Goal: Check status: Check status

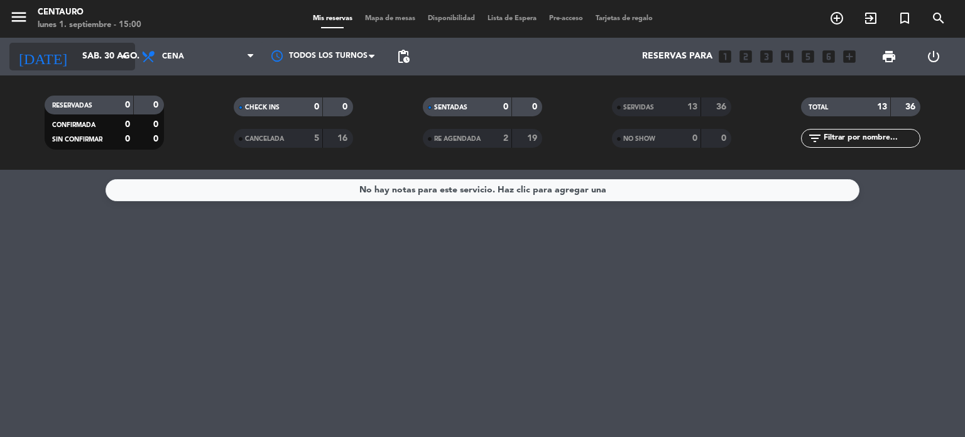
click at [117, 62] on icon "arrow_drop_down" at bounding box center [124, 56] width 15 height 15
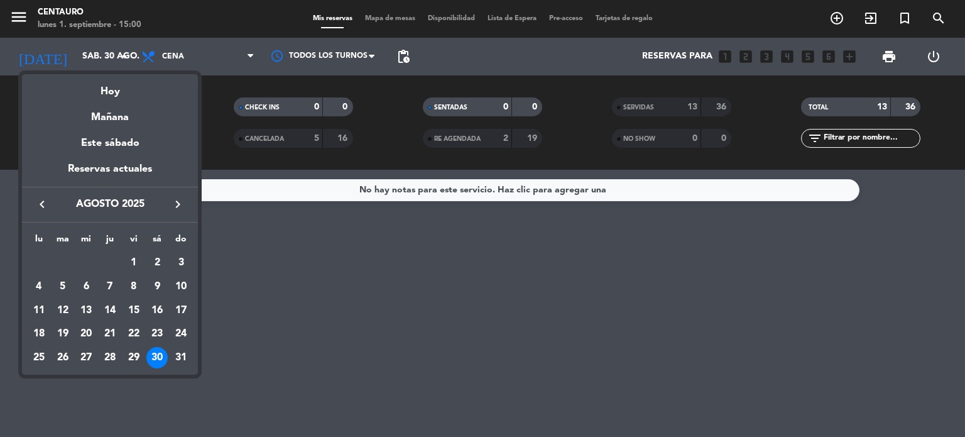
click at [180, 210] on icon "keyboard_arrow_right" at bounding box center [177, 204] width 15 height 15
click at [40, 282] on div "1" at bounding box center [38, 286] width 21 height 21
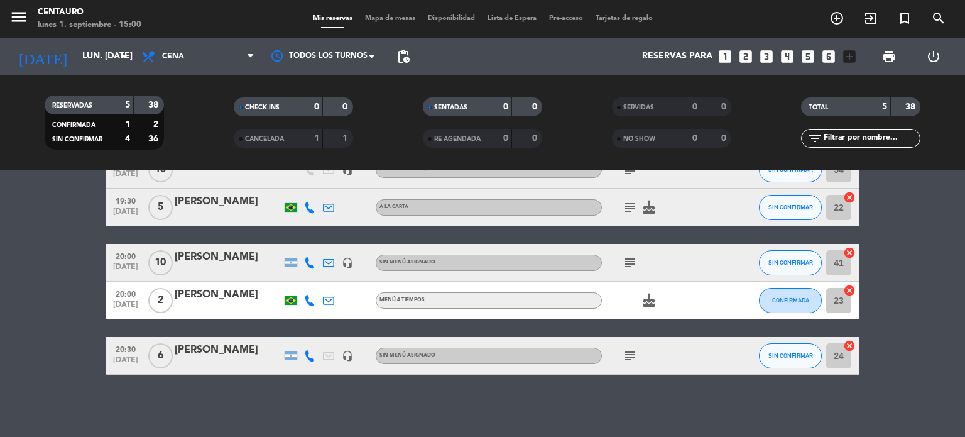
scroll to position [14, 0]
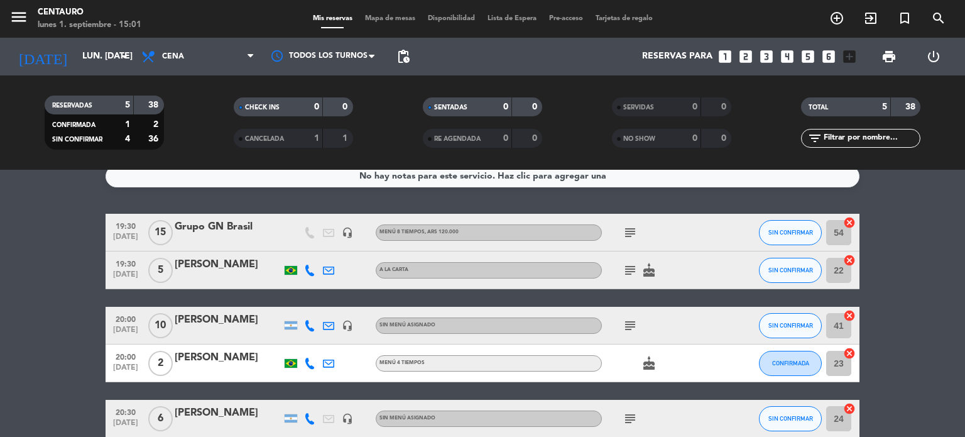
drag, startPoint x: 634, startPoint y: 226, endPoint x: 633, endPoint y: 232, distance: 7.0
click at [634, 226] on icon "subject" at bounding box center [630, 232] width 15 height 15
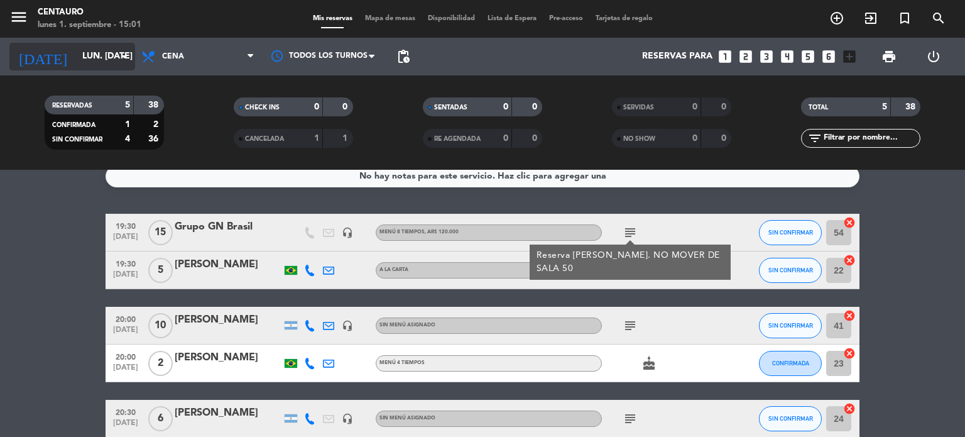
click at [95, 52] on input "lun. [DATE]" at bounding box center [135, 56] width 119 height 23
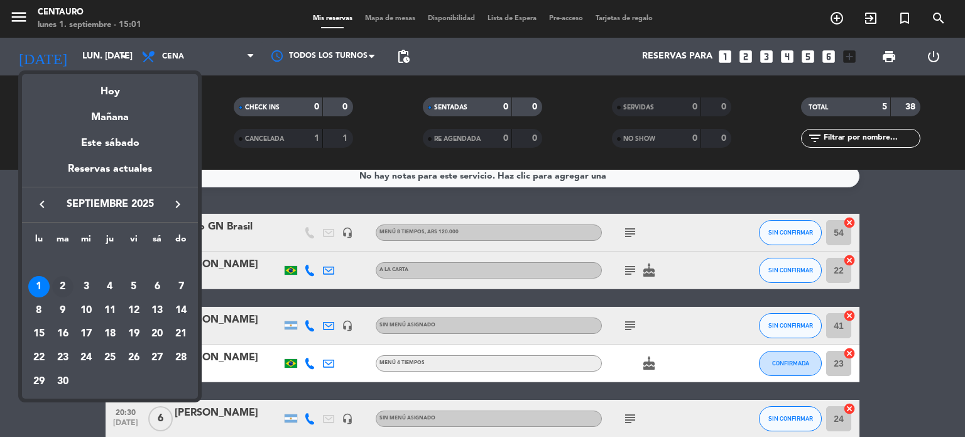
click at [65, 287] on div "2" at bounding box center [62, 286] width 21 height 21
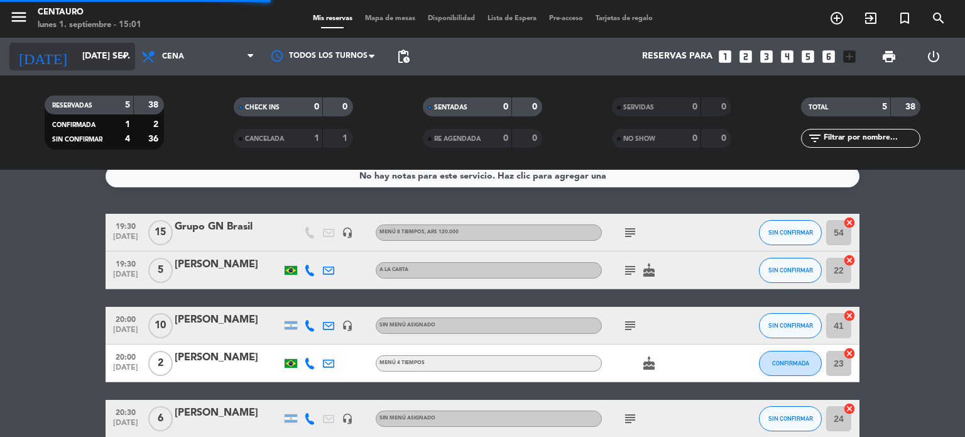
scroll to position [0, 0]
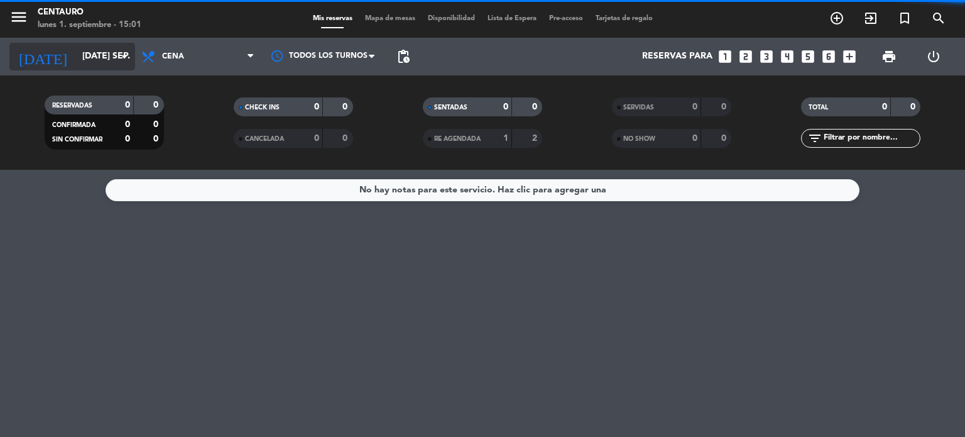
click at [120, 60] on icon "arrow_drop_down" at bounding box center [124, 56] width 15 height 15
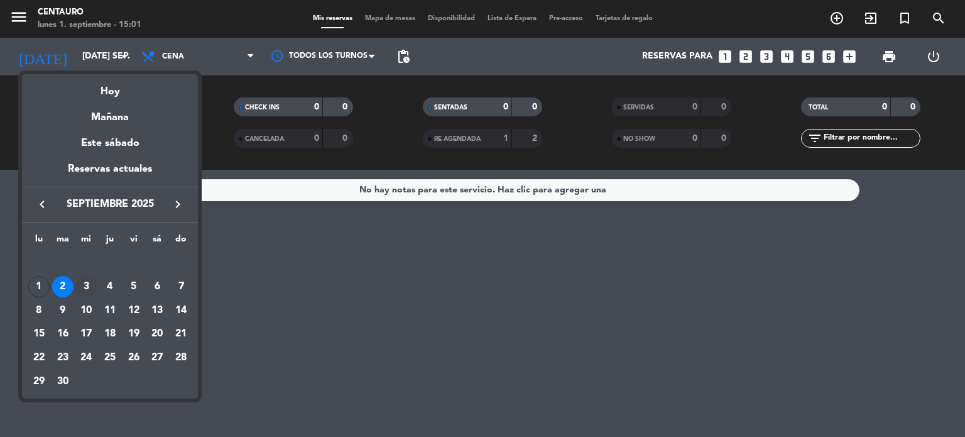
click at [85, 288] on div "3" at bounding box center [85, 286] width 21 height 21
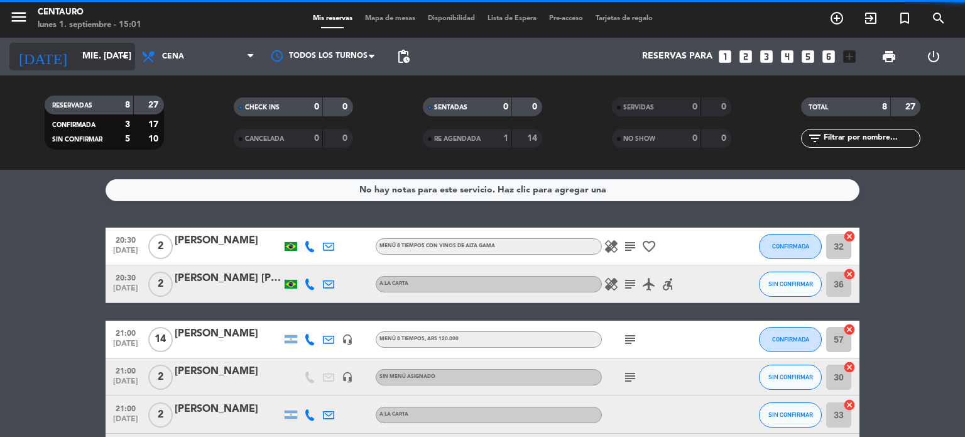
click at [99, 57] on input "mié. [DATE]" at bounding box center [135, 56] width 119 height 23
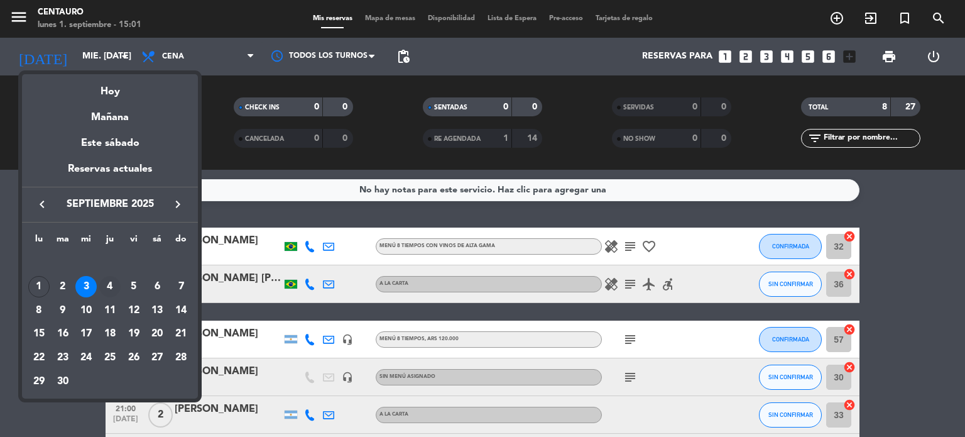
click at [111, 287] on div "4" at bounding box center [109, 286] width 21 height 21
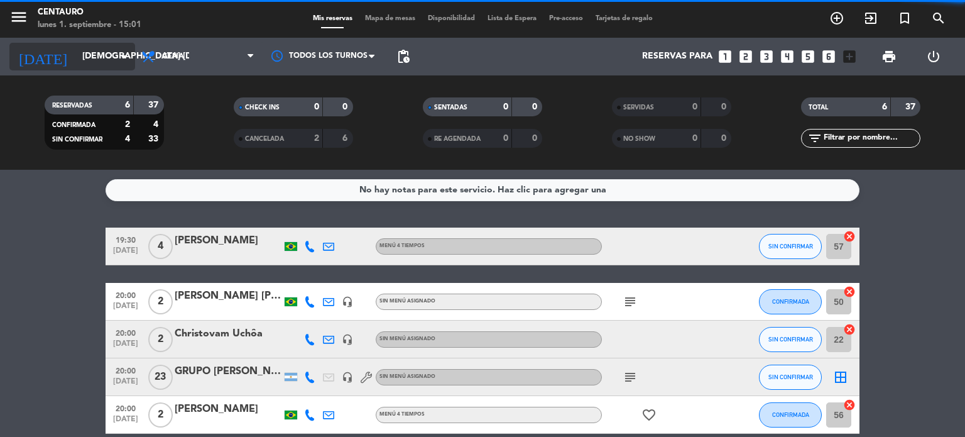
click at [111, 57] on input "[DEMOGRAPHIC_DATA] [DATE]" at bounding box center [135, 56] width 119 height 23
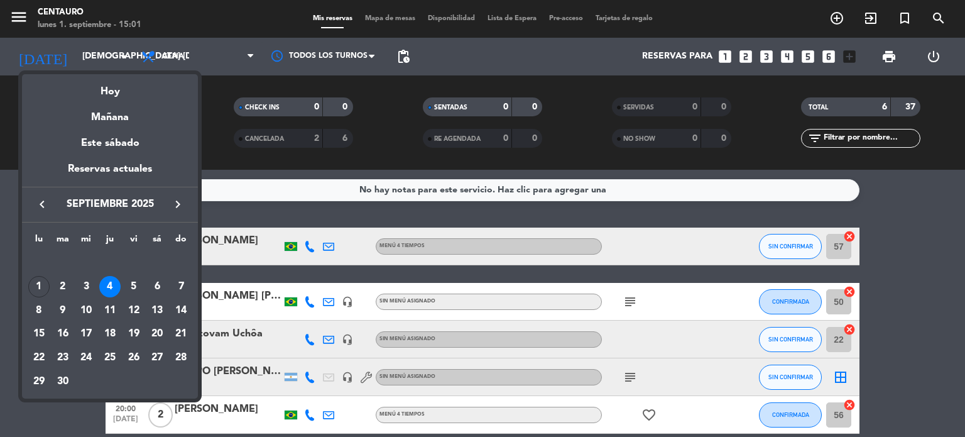
click at [136, 291] on div "5" at bounding box center [133, 286] width 21 height 21
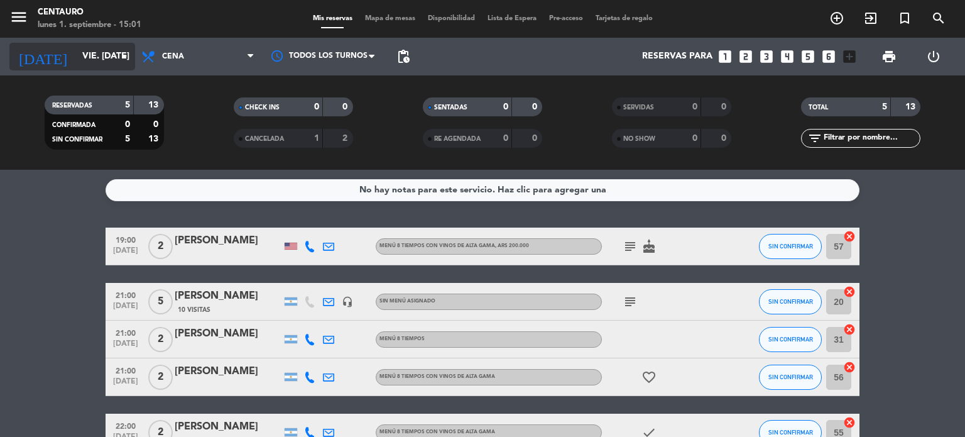
click at [106, 57] on input "vie. [DATE]" at bounding box center [135, 56] width 119 height 23
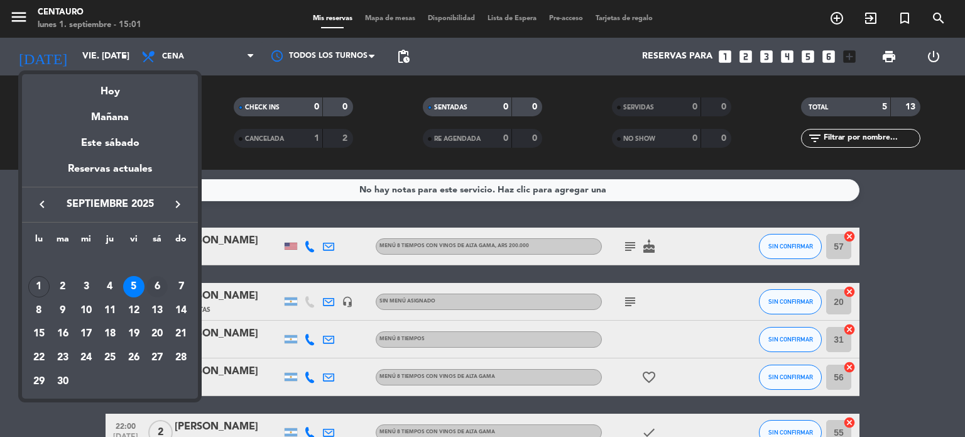
click at [156, 288] on div "6" at bounding box center [156, 286] width 21 height 21
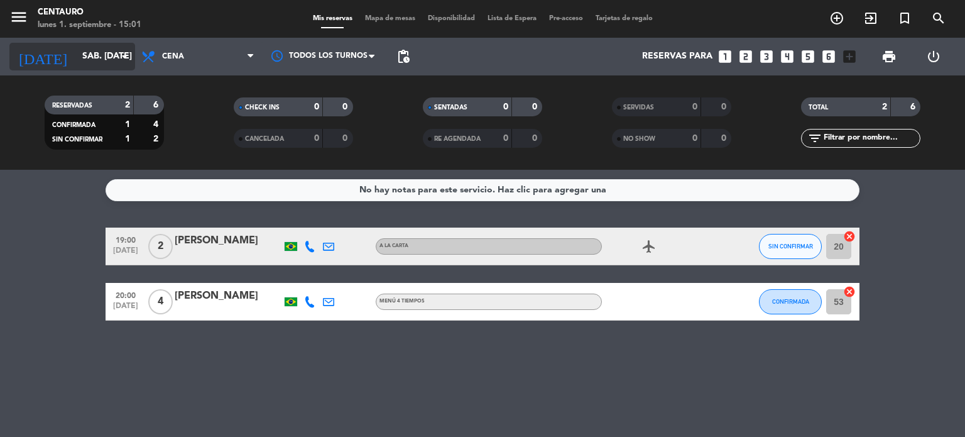
click at [76, 52] on input "sáb. [DATE]" at bounding box center [135, 56] width 119 height 23
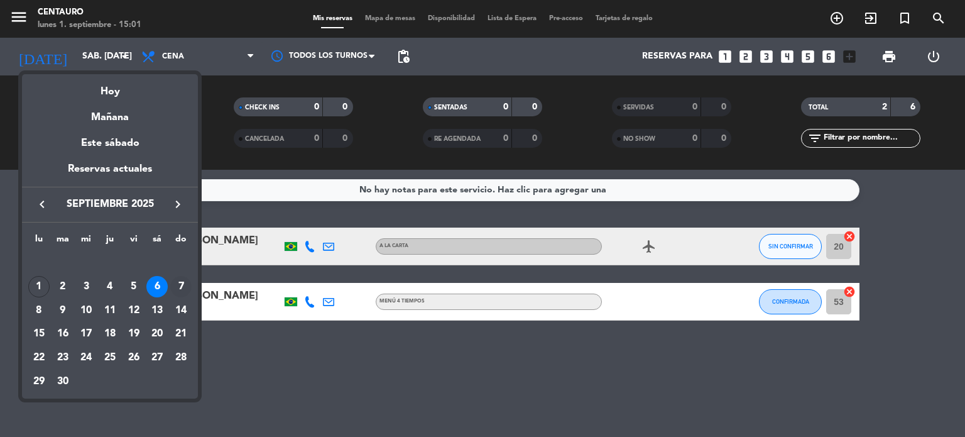
click at [177, 283] on div "7" at bounding box center [180, 286] width 21 height 21
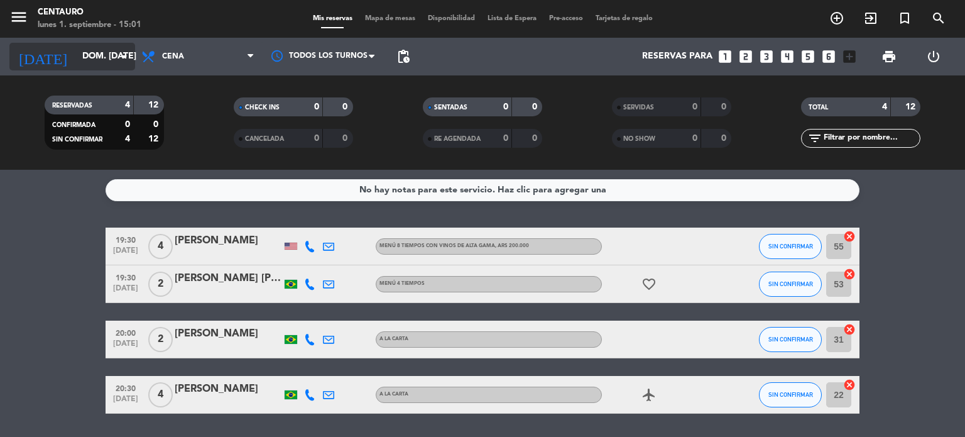
click at [76, 46] on input "dom. [DATE]" at bounding box center [135, 56] width 119 height 23
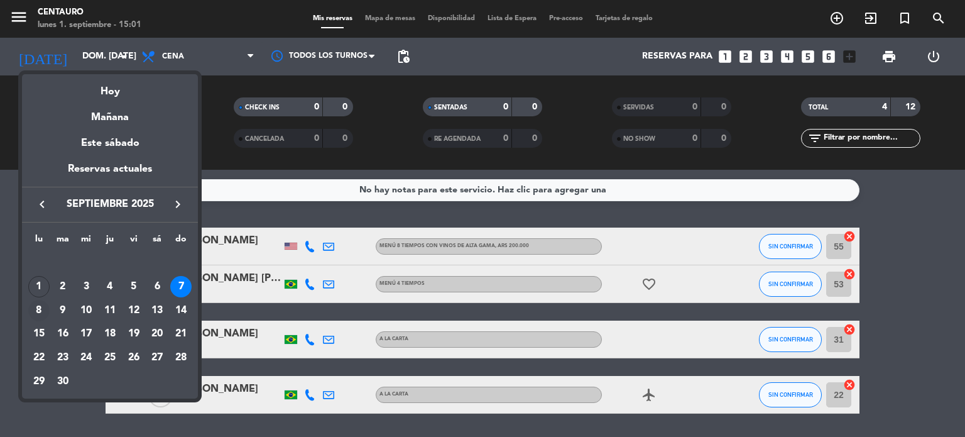
click at [40, 312] on div "8" at bounding box center [38, 310] width 21 height 21
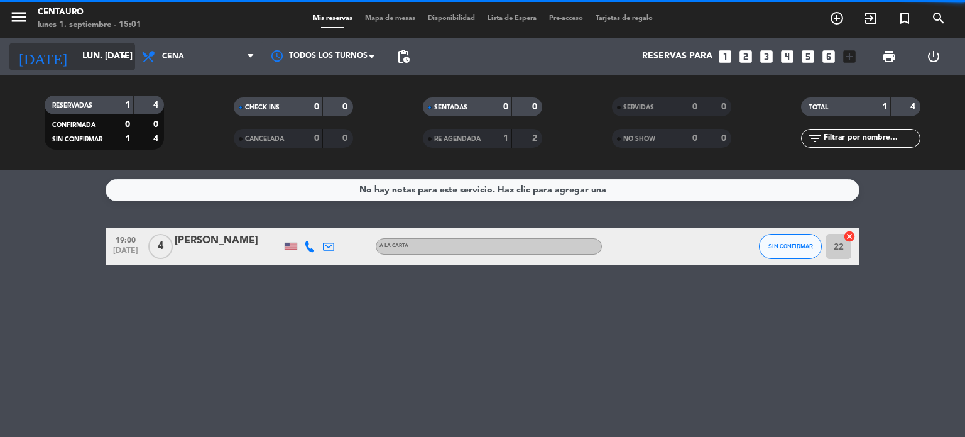
click at [79, 57] on input "lun. [DATE]" at bounding box center [135, 56] width 119 height 23
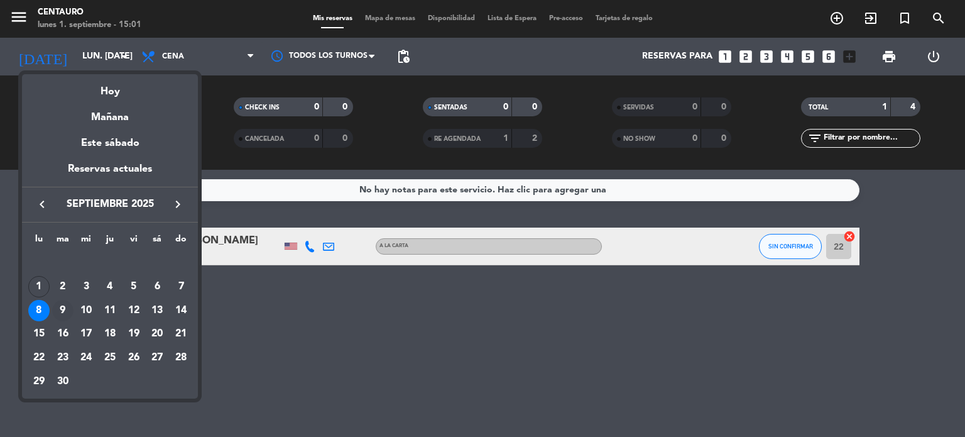
click at [68, 310] on div "9" at bounding box center [62, 310] width 21 height 21
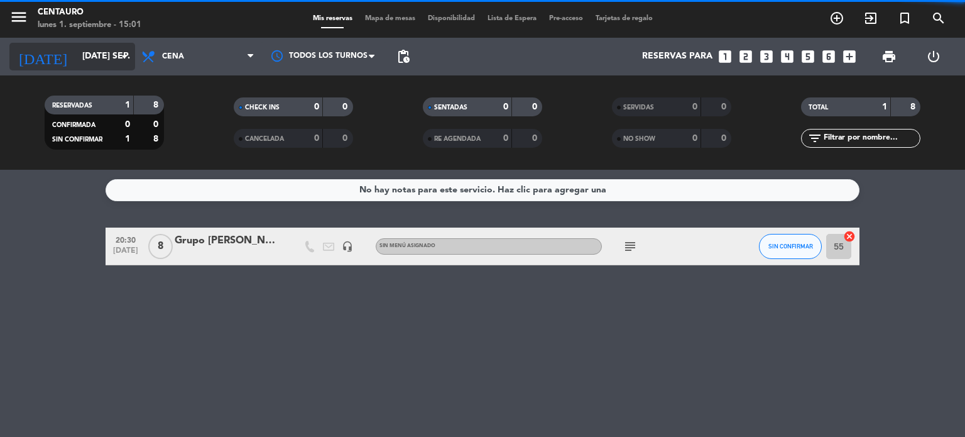
click at [85, 42] on div "[DATE] [DATE] sep. arrow_drop_down" at bounding box center [72, 57] width 126 height 38
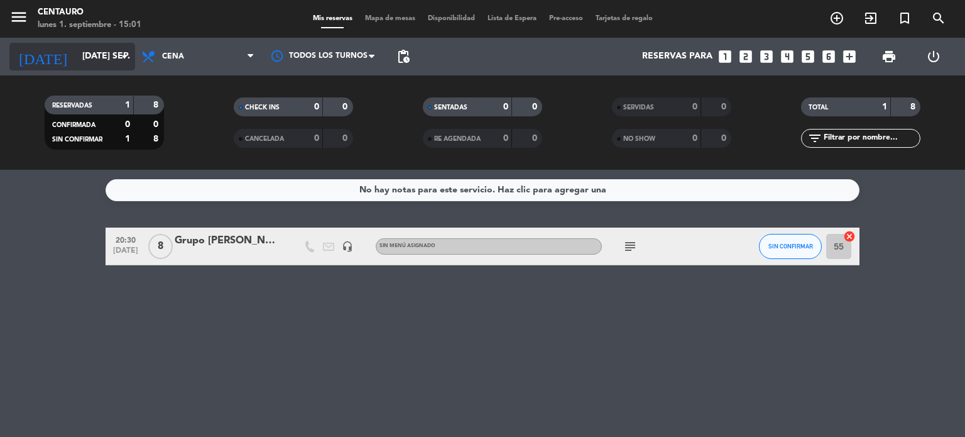
click at [105, 55] on input "[DATE] sep." at bounding box center [135, 56] width 119 height 23
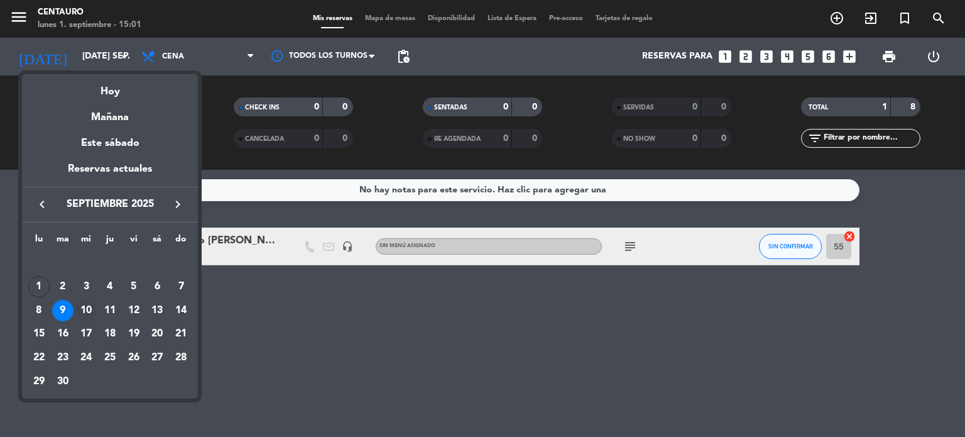
click at [88, 311] on div "10" at bounding box center [85, 310] width 21 height 21
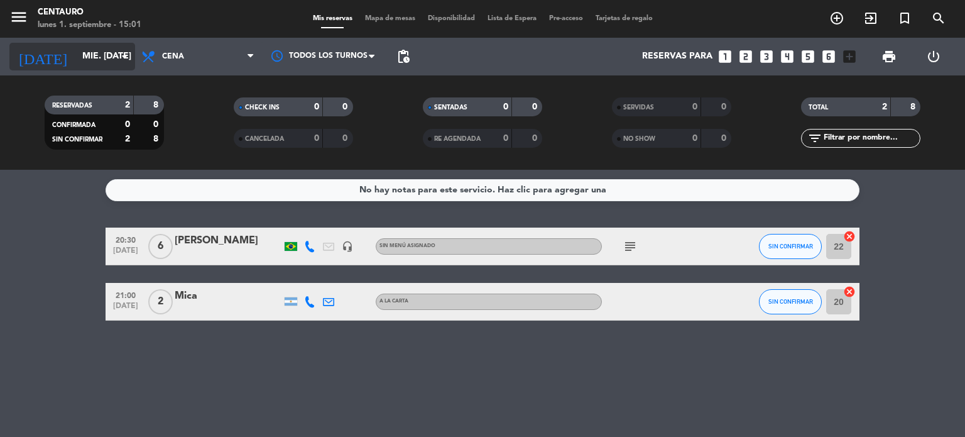
click at [76, 54] on input "mié. [DATE]" at bounding box center [135, 56] width 119 height 23
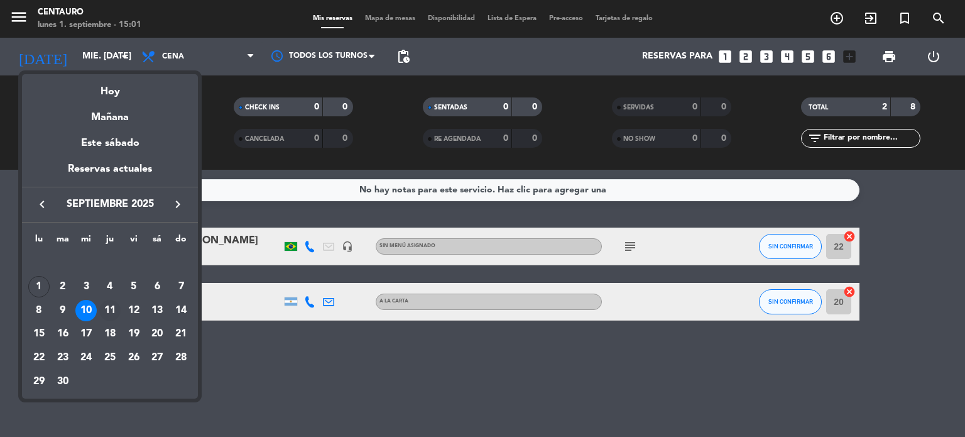
click at [113, 306] on div "11" at bounding box center [109, 310] width 21 height 21
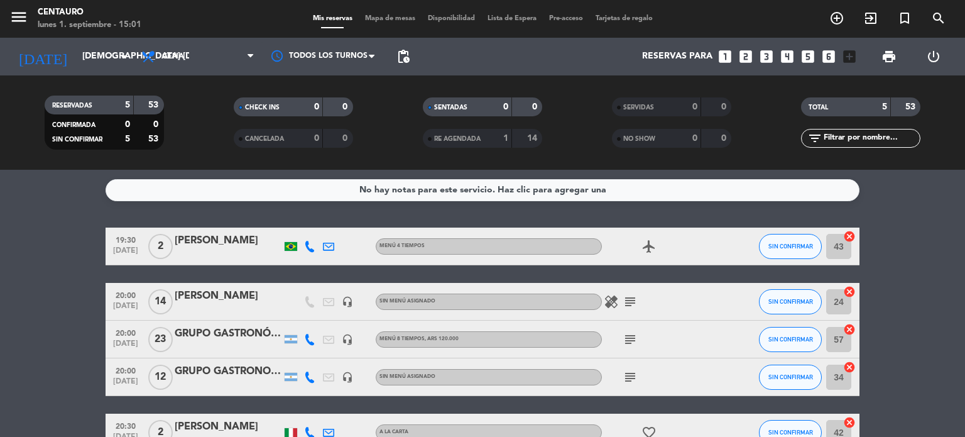
click at [70, 43] on div "[DATE] [DEMOGRAPHIC_DATA] [DATE] arrow_drop_down" at bounding box center [72, 57] width 126 height 28
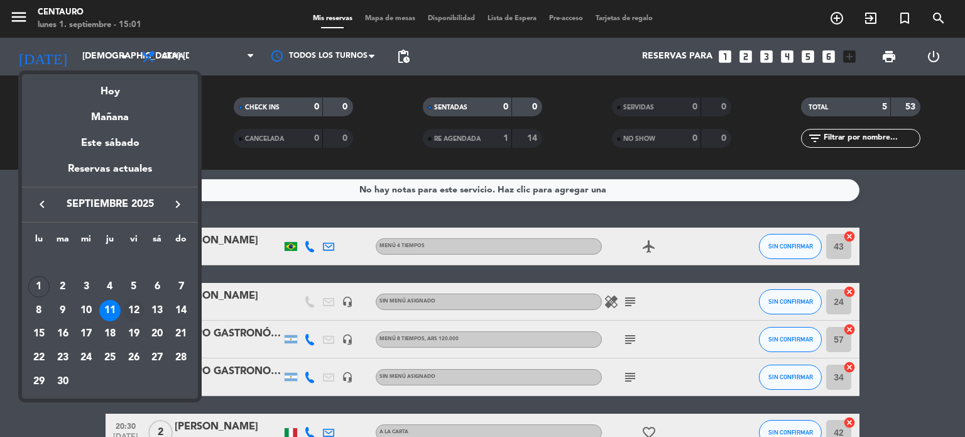
click at [134, 314] on div "12" at bounding box center [133, 310] width 21 height 21
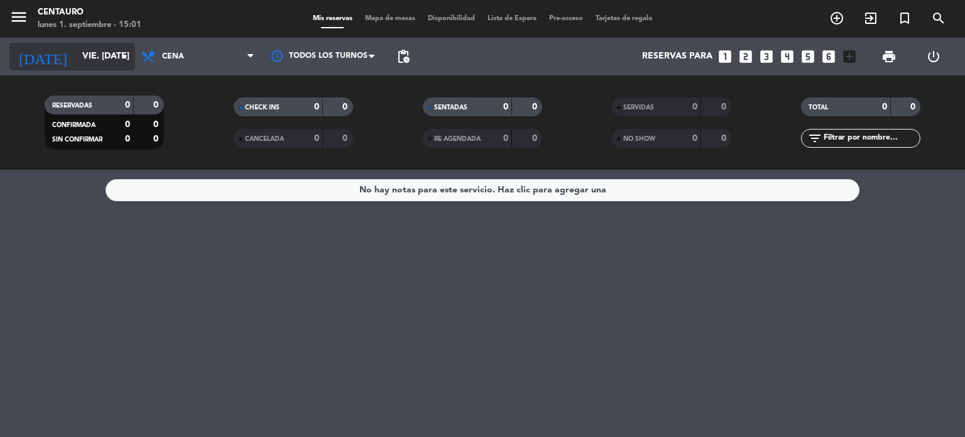
click at [89, 55] on input "vie. [DATE]" at bounding box center [135, 56] width 119 height 23
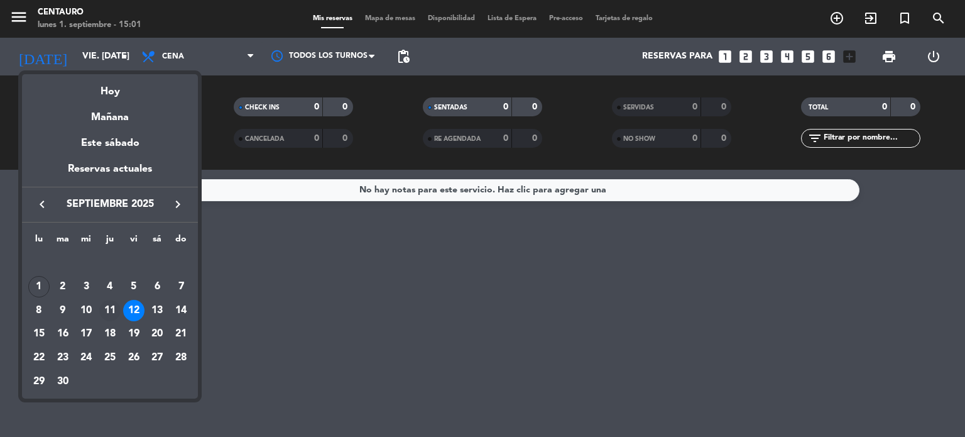
click at [114, 311] on div "11" at bounding box center [109, 310] width 21 height 21
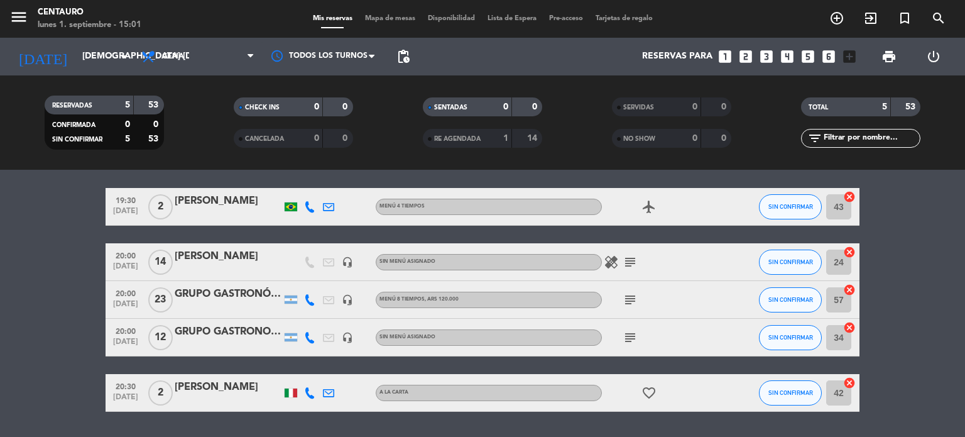
scroll to position [77, 0]
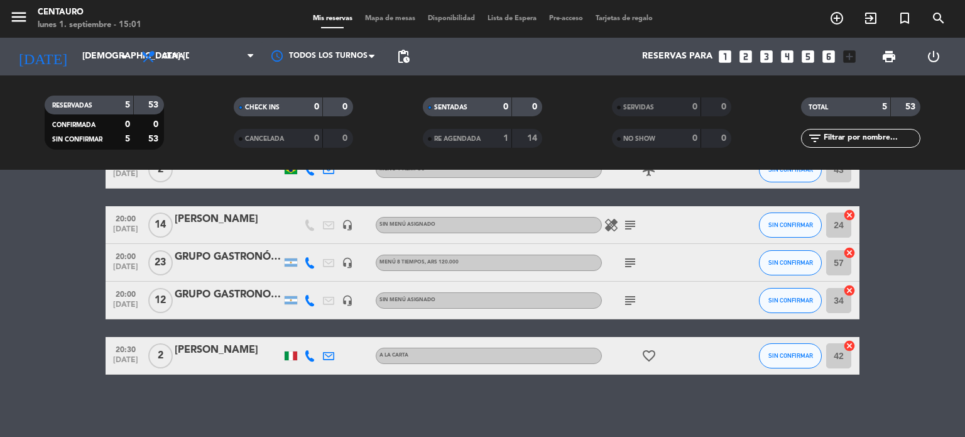
click at [628, 262] on icon "subject" at bounding box center [630, 262] width 15 height 15
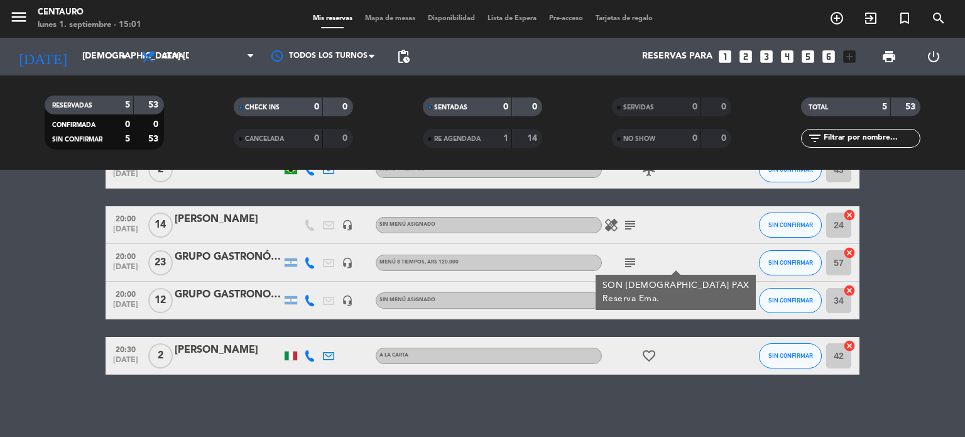
click at [193, 259] on div "GRUPO GASTRONÓMICO" at bounding box center [228, 257] width 107 height 16
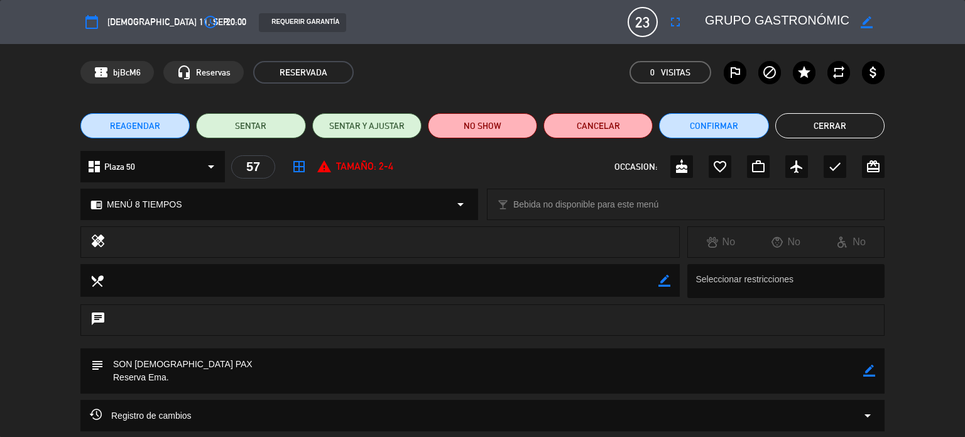
click at [830, 133] on button "Cerrar" at bounding box center [829, 125] width 109 height 25
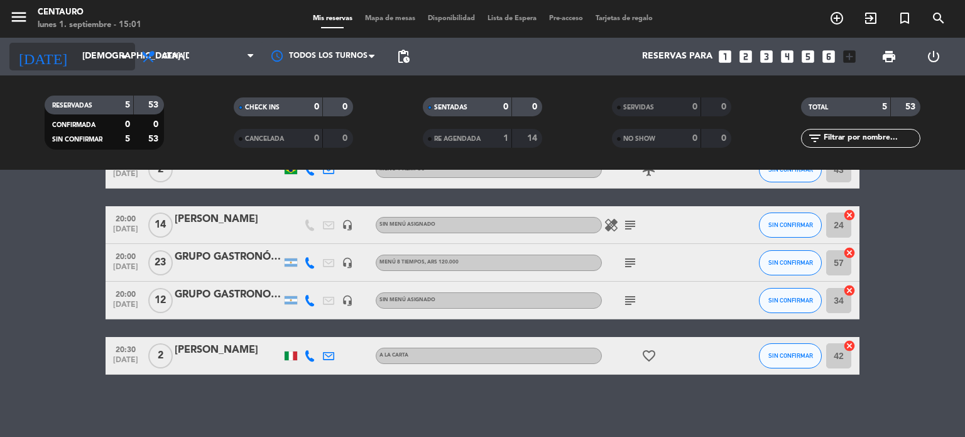
click at [109, 54] on input "[DEMOGRAPHIC_DATA] [DATE]" at bounding box center [135, 56] width 119 height 23
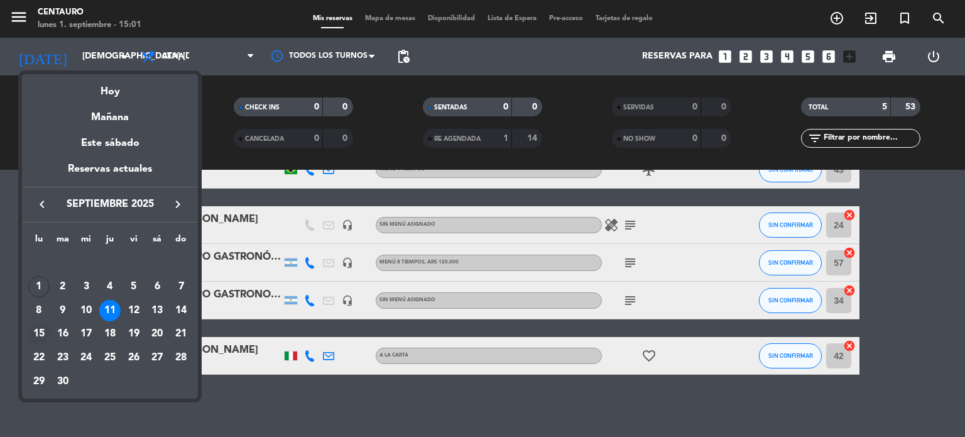
click at [38, 338] on div "15" at bounding box center [38, 333] width 21 height 21
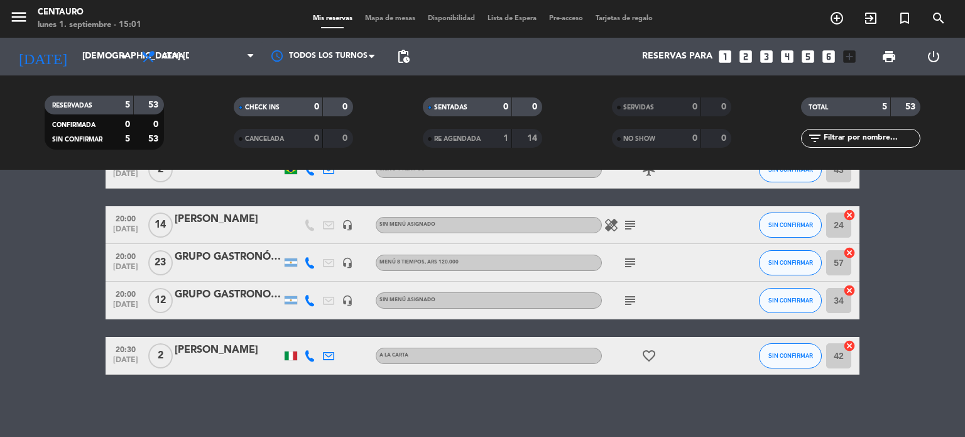
type input "lun. [DATE]"
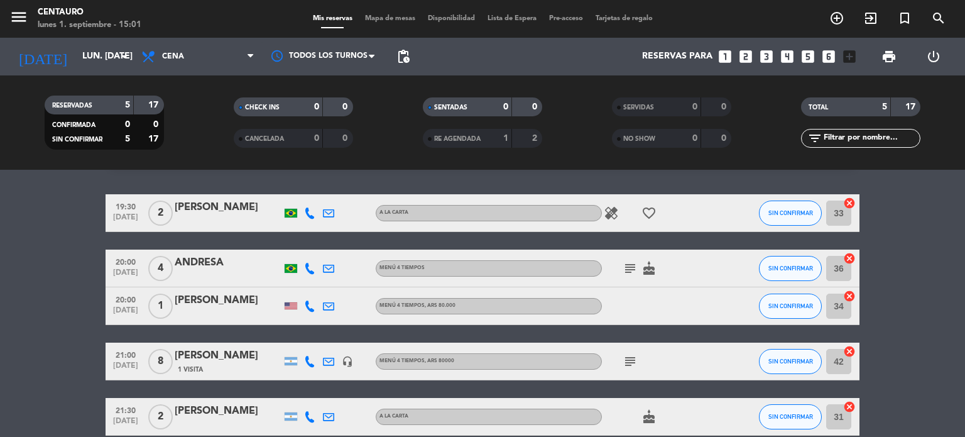
scroll to position [0, 0]
